Goal: Task Accomplishment & Management: Use online tool/utility

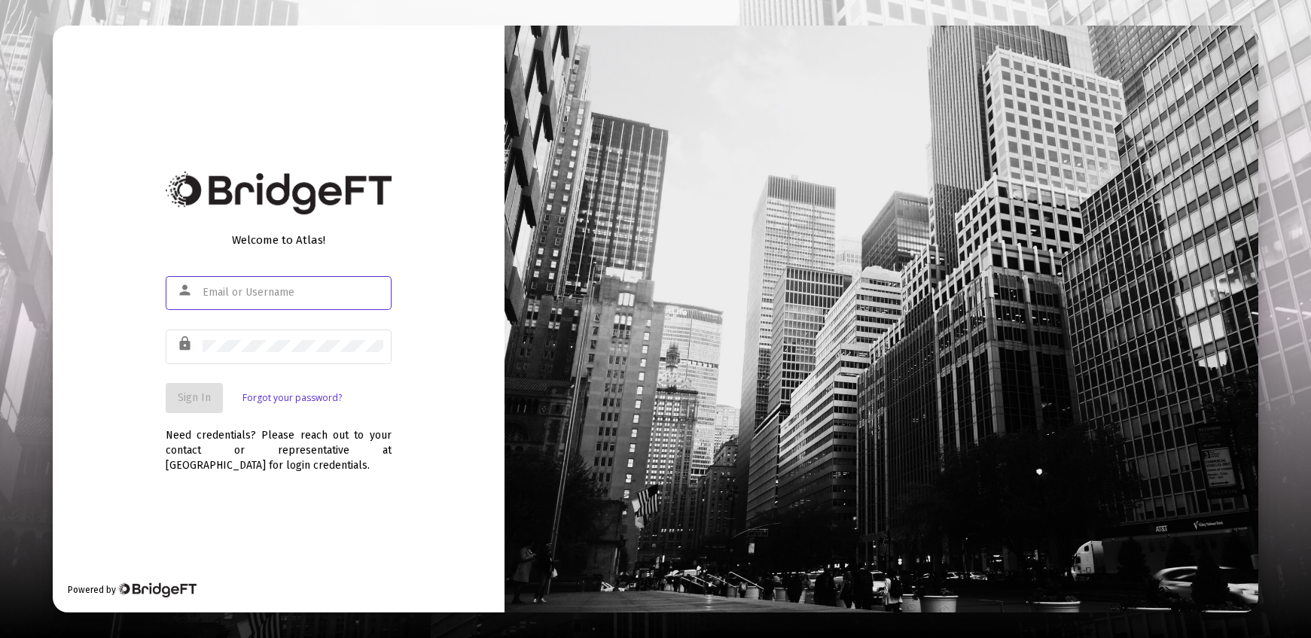
type input "[PERSON_NAME][EMAIL_ADDRESS][DOMAIN_NAME]"
click at [205, 404] on span "Sign In" at bounding box center [194, 397] width 33 height 13
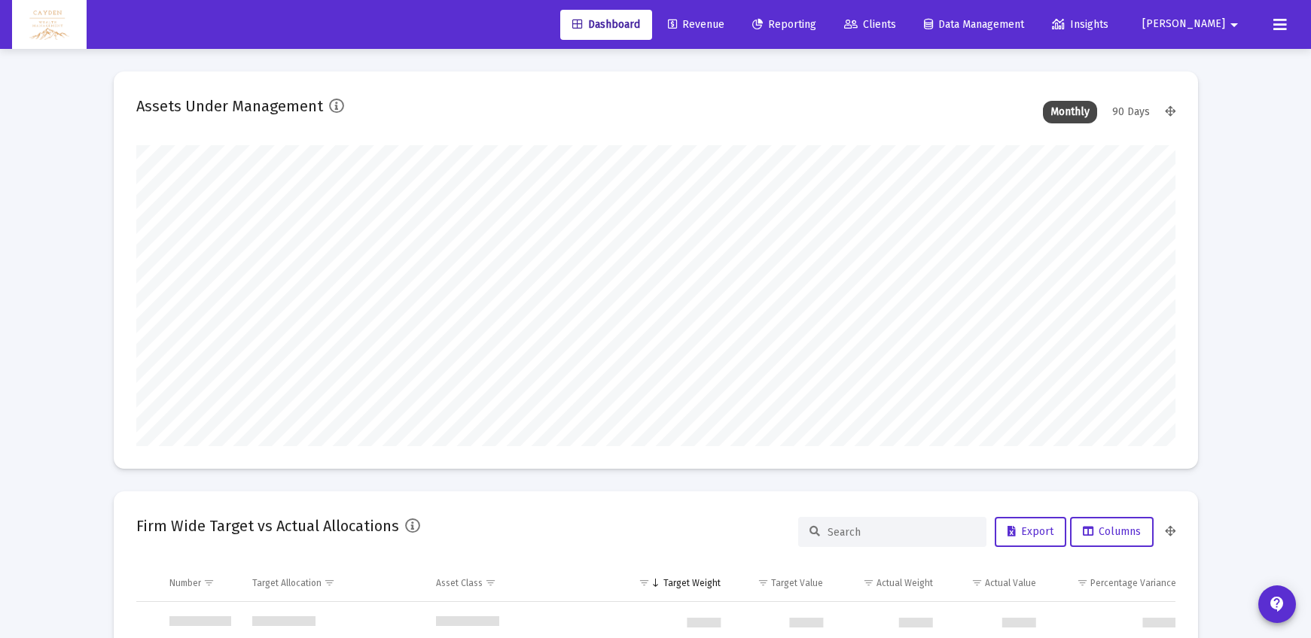
scroll to position [723, 0]
type input "[DATE]"
type input "5280-01-01"
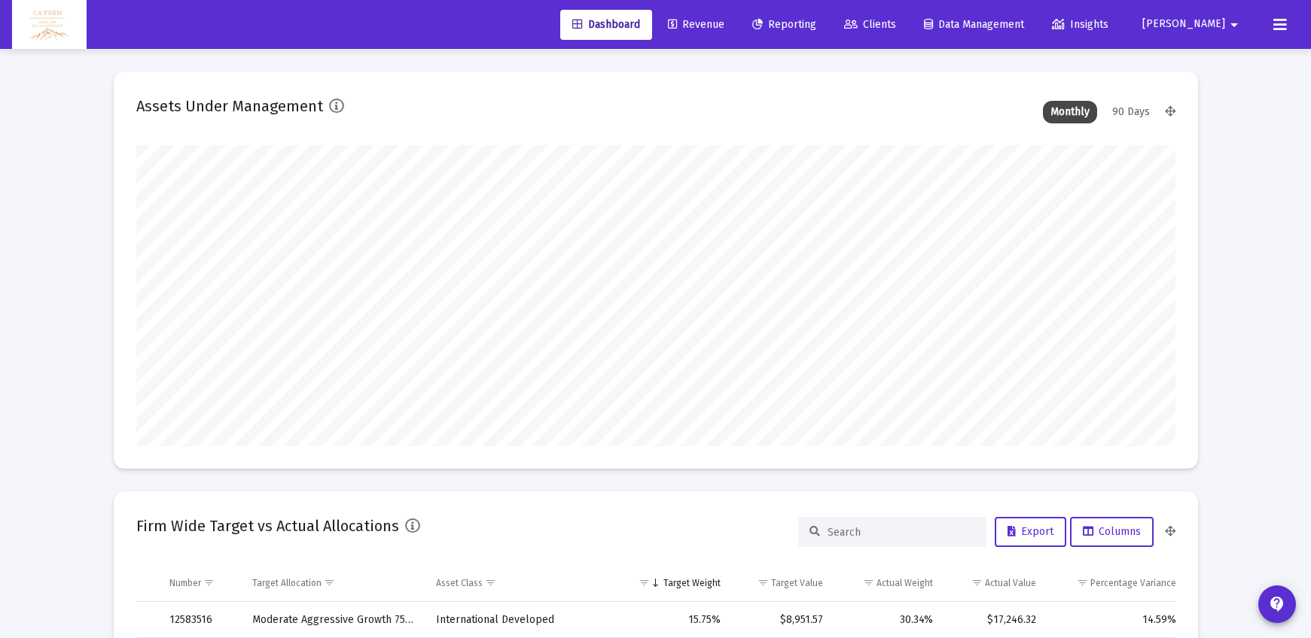
click at [828, 24] on link "Reporting" at bounding box center [784, 25] width 88 height 30
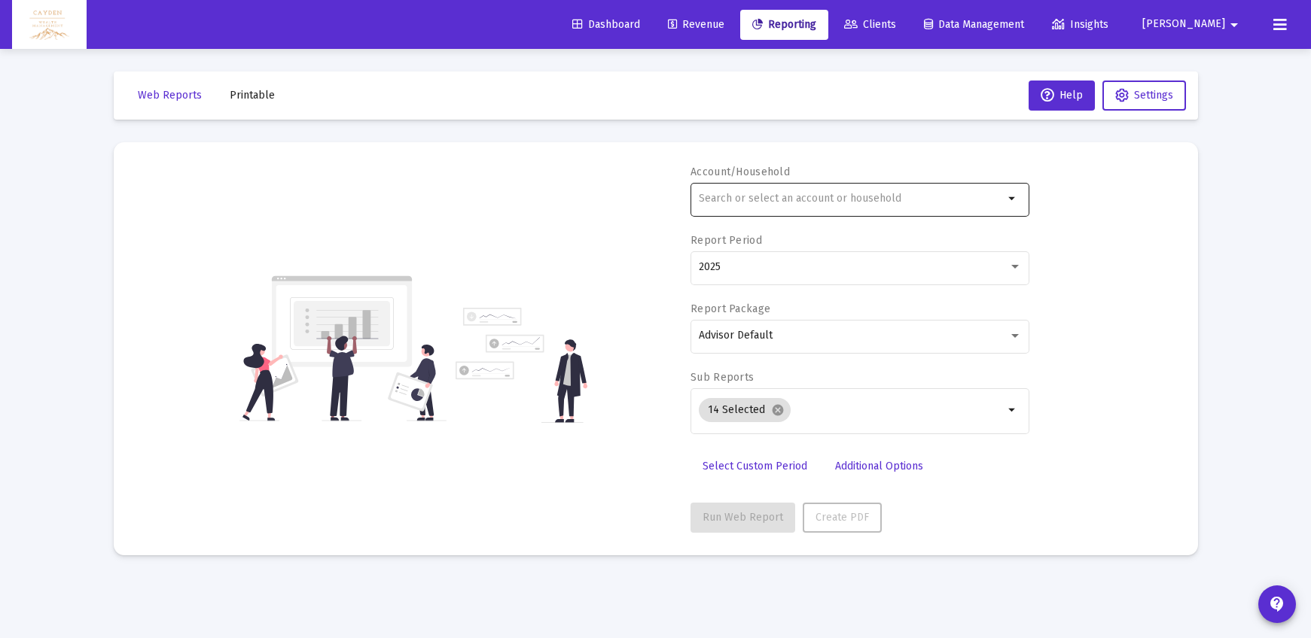
click at [739, 196] on input "text" at bounding box center [851, 199] width 305 height 12
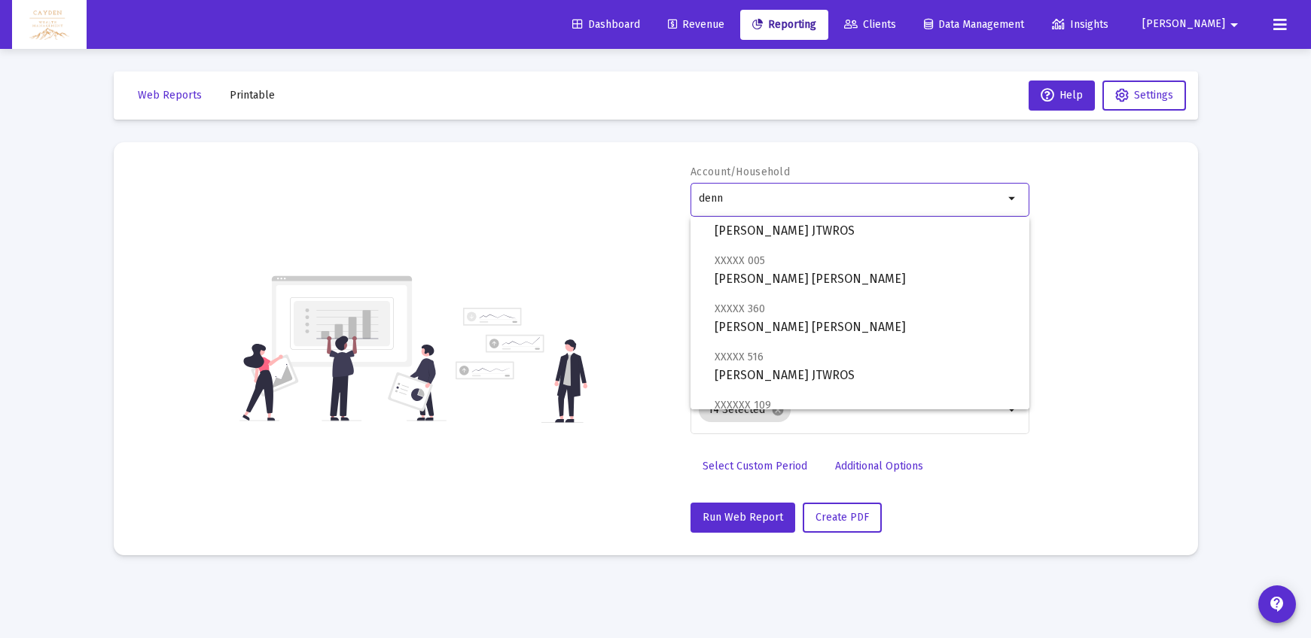
scroll to position [964, 0]
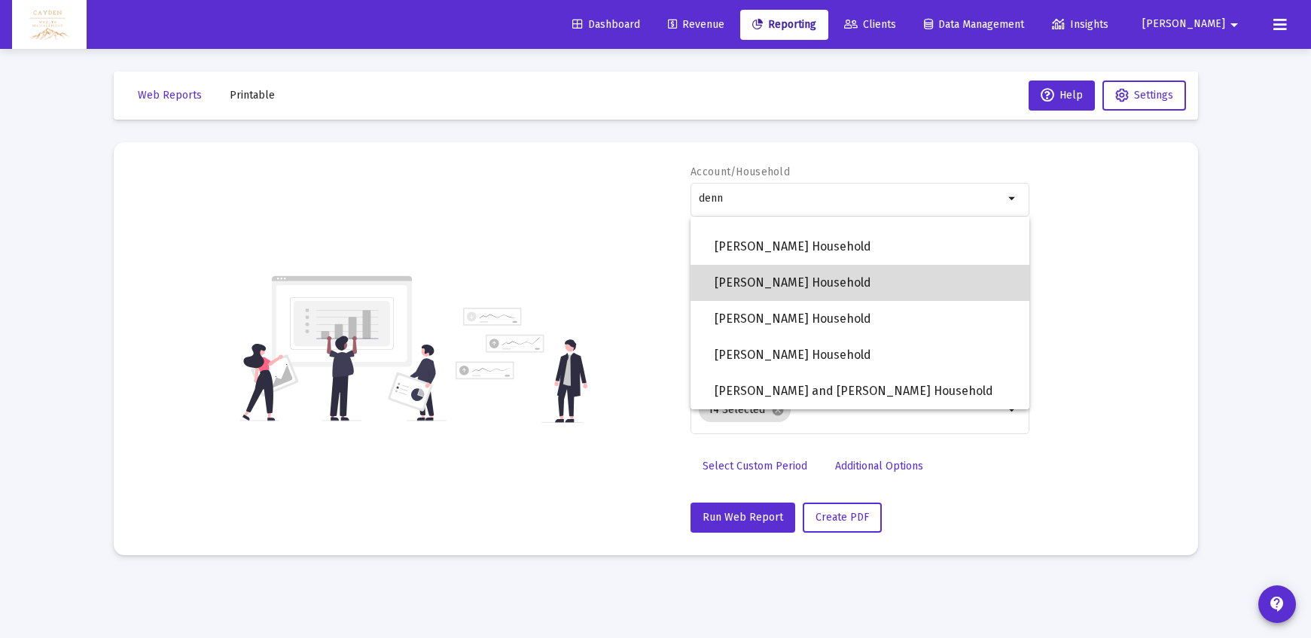
click at [782, 282] on span "[PERSON_NAME] Household" at bounding box center [865, 283] width 303 height 36
type input "[PERSON_NAME] Household"
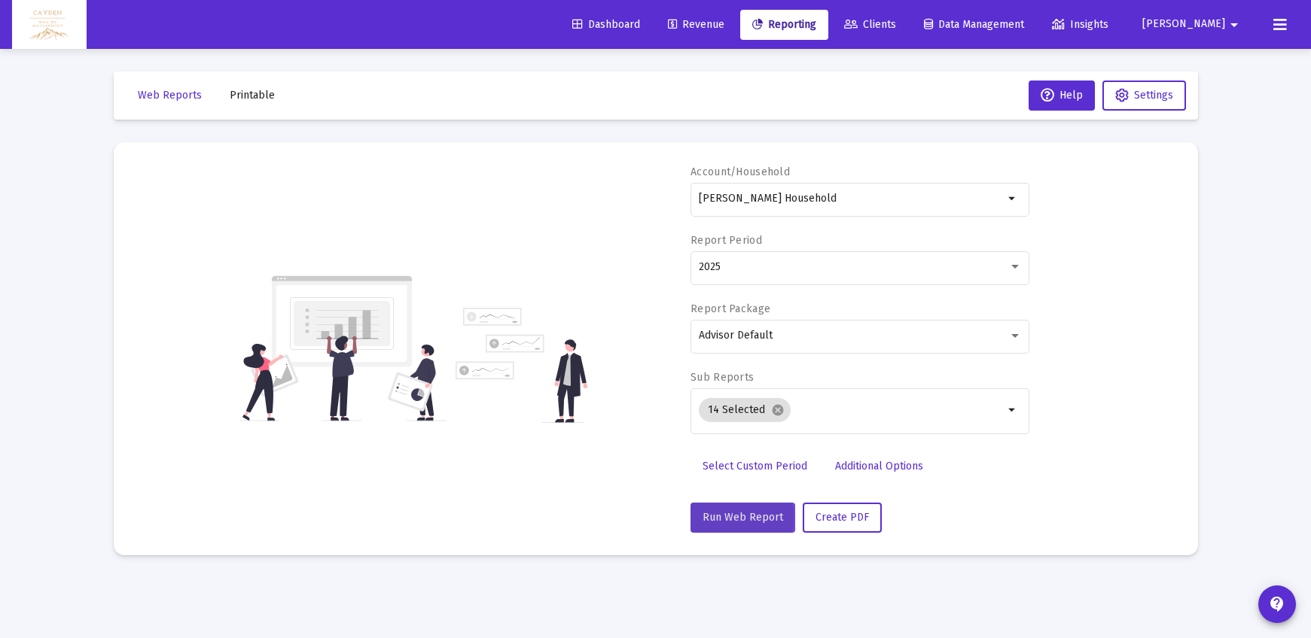
click at [721, 518] on span "Run Web Report" at bounding box center [742, 517] width 81 height 13
select select "View all"
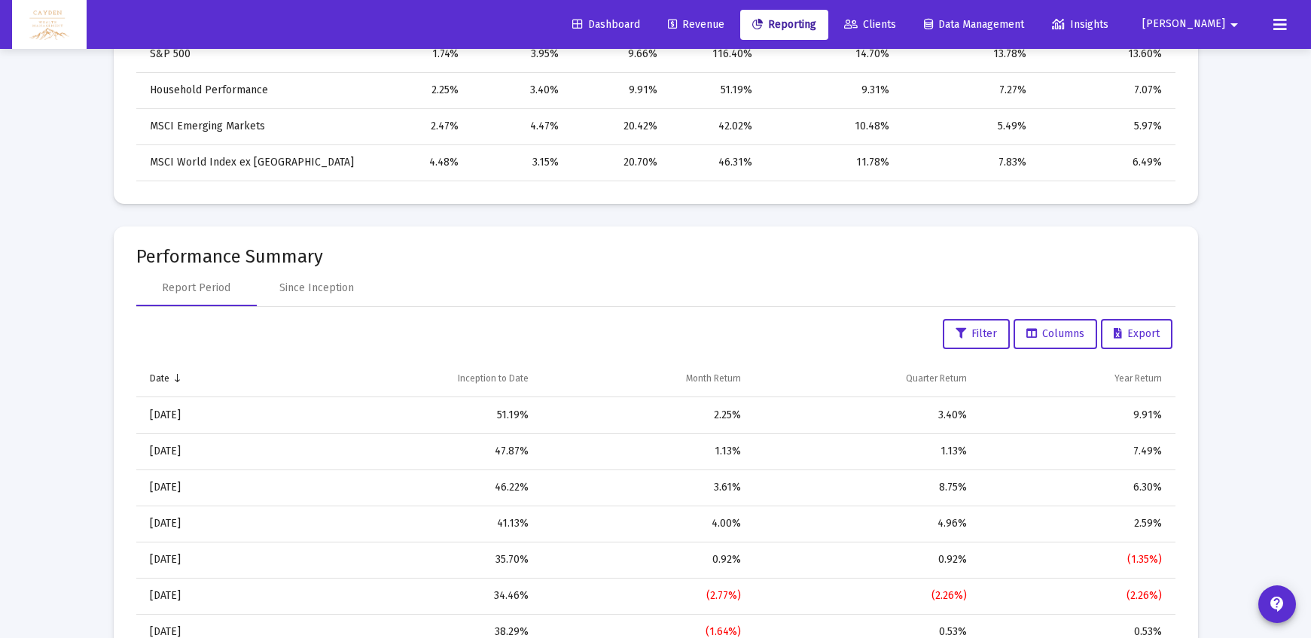
scroll to position [1362, 0]
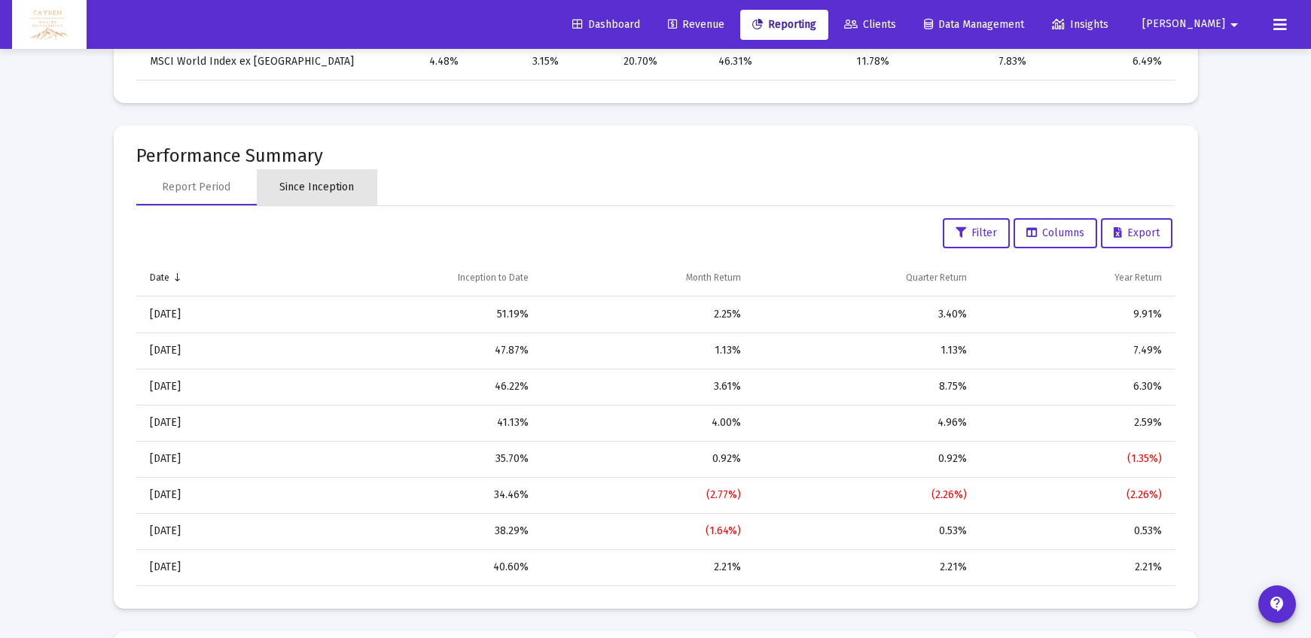
click at [305, 178] on div "Since Inception" at bounding box center [317, 187] width 120 height 36
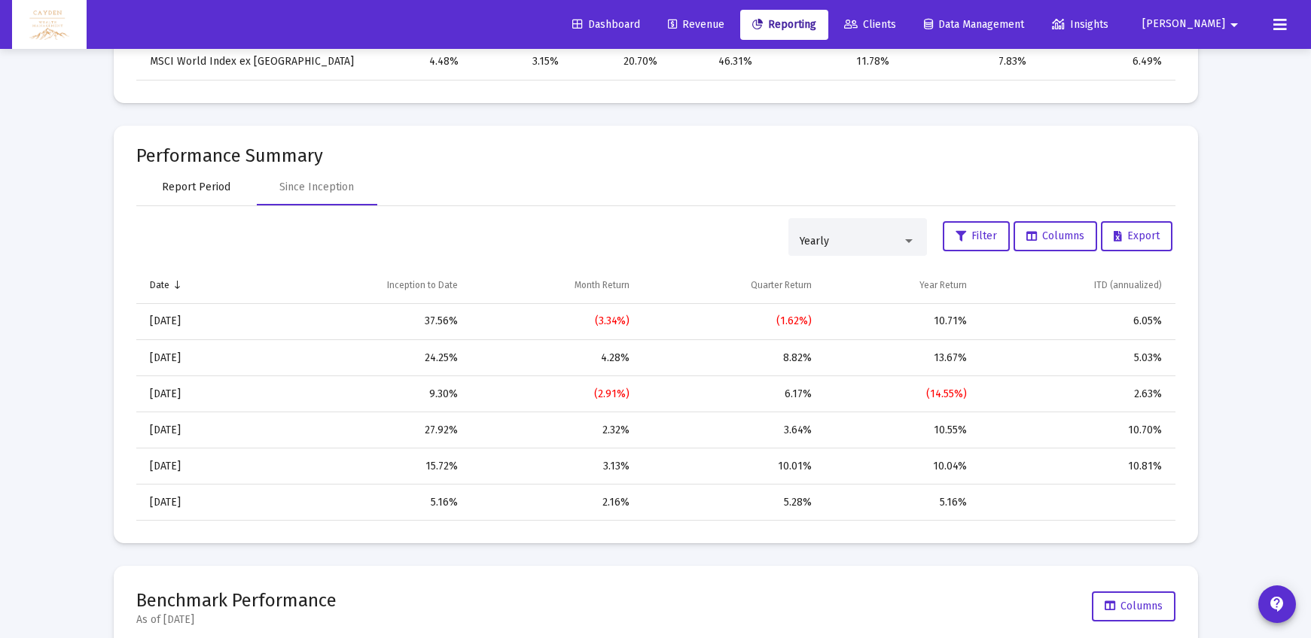
click at [224, 192] on div "Report Period" at bounding box center [196, 187] width 69 height 15
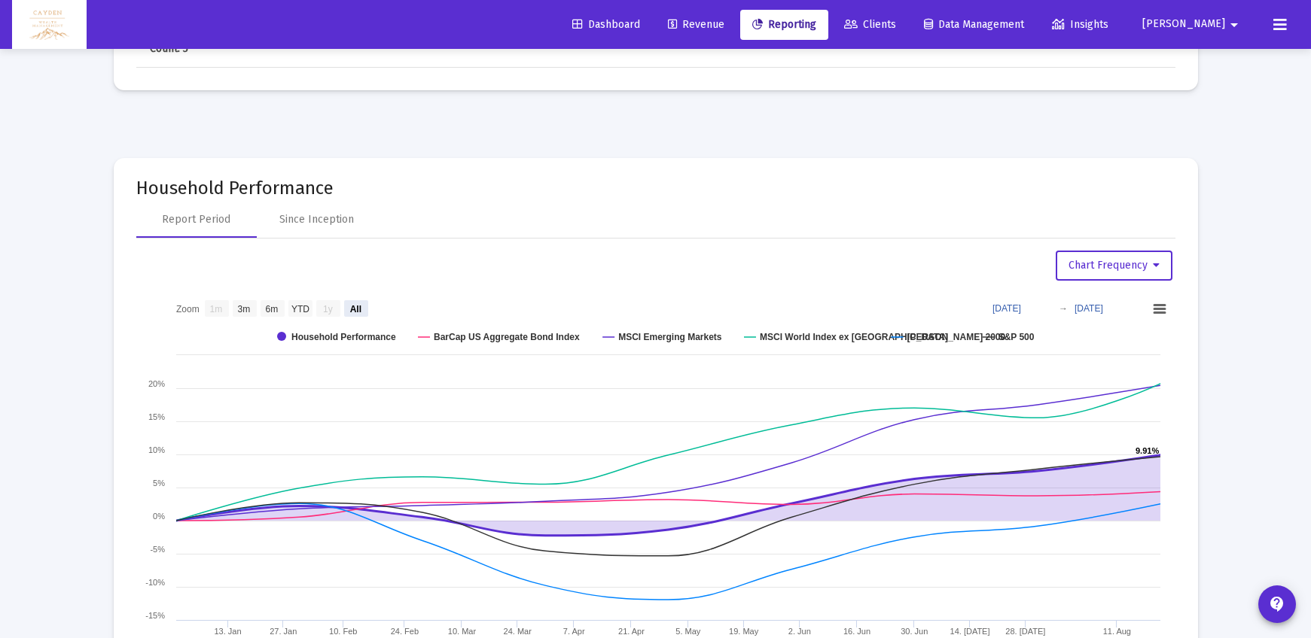
scroll to position [2259, 0]
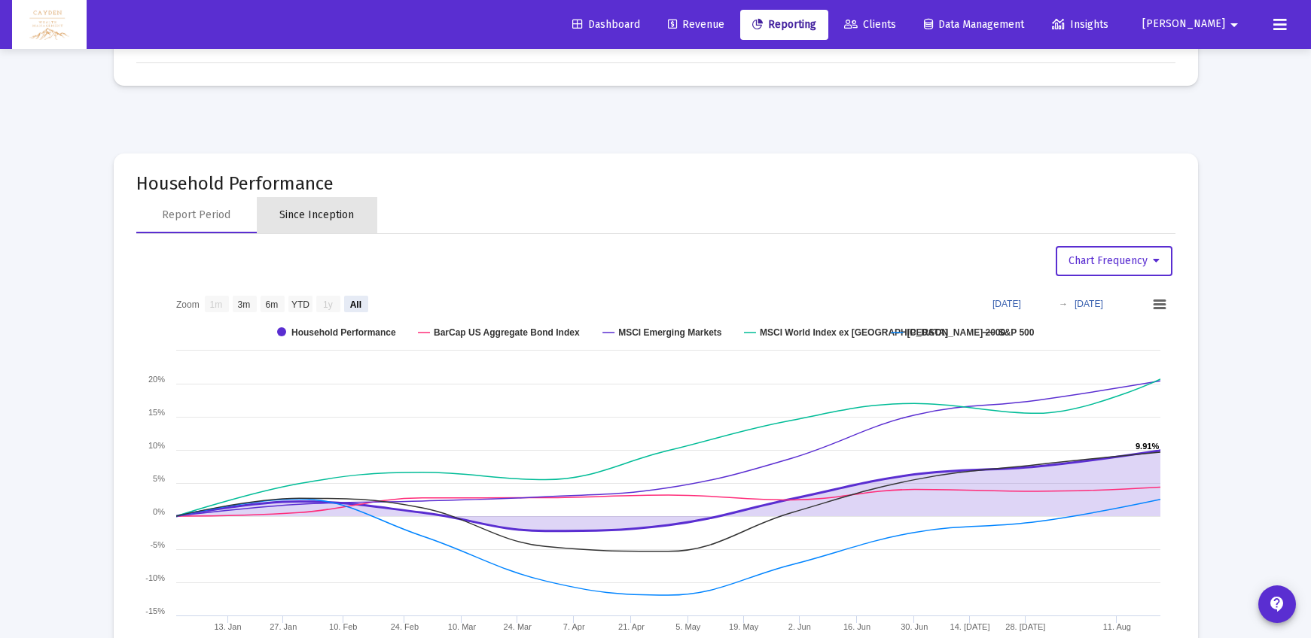
click at [334, 215] on div "Since Inception" at bounding box center [316, 215] width 75 height 15
select select "View all"
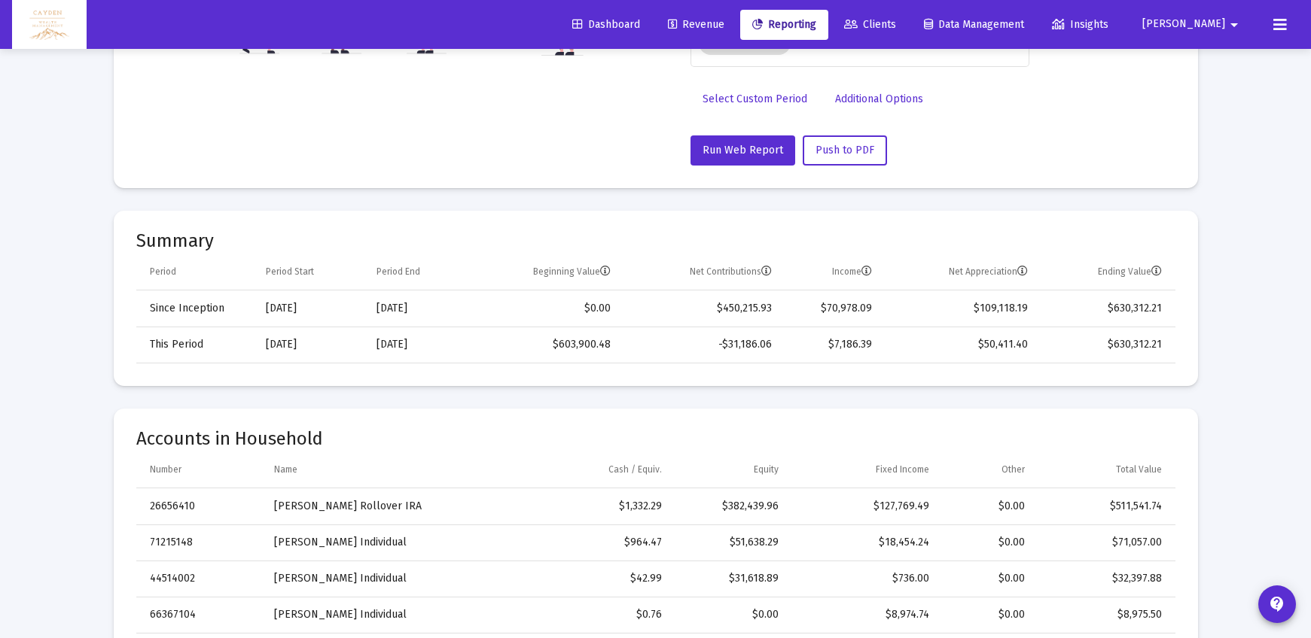
scroll to position [369, 0]
